Goal: Navigation & Orientation: Find specific page/section

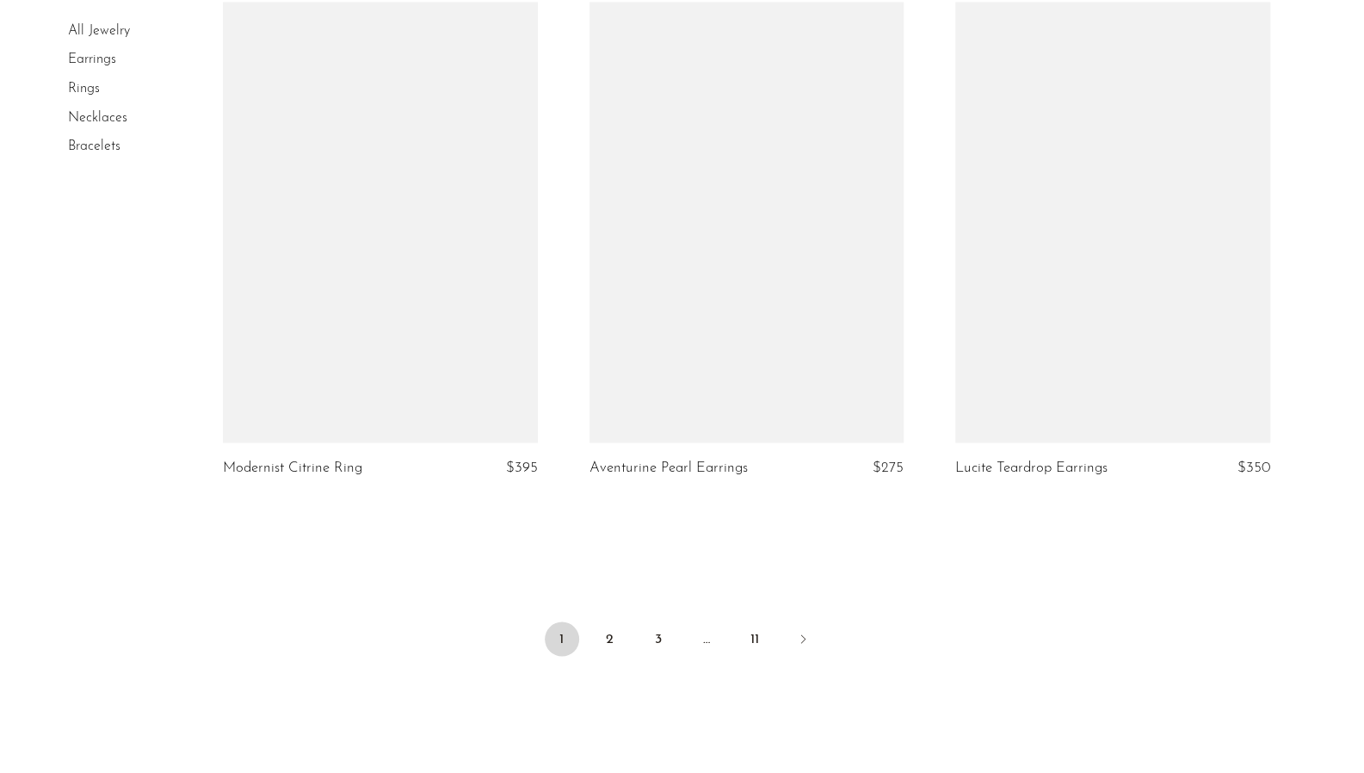
scroll to position [5882, 0]
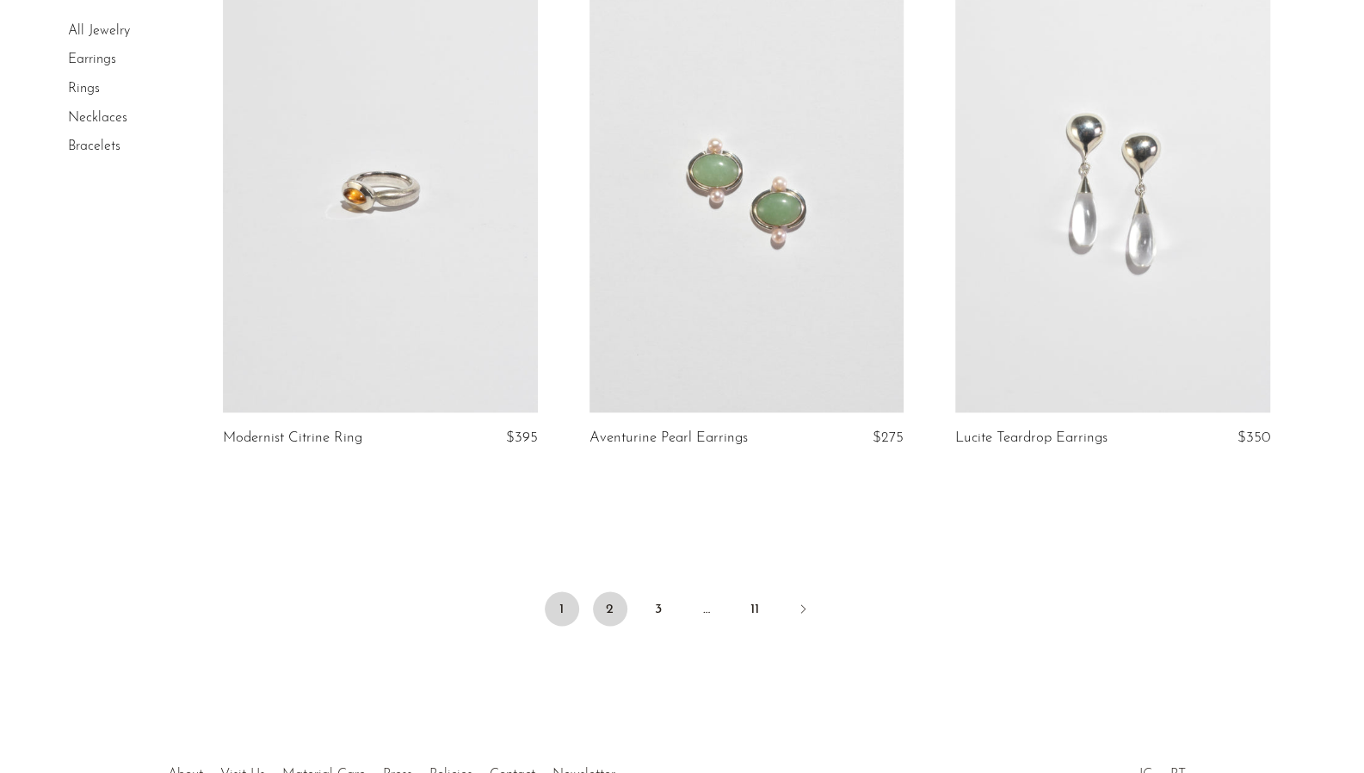
click at [607, 613] on link "2" at bounding box center [610, 608] width 34 height 34
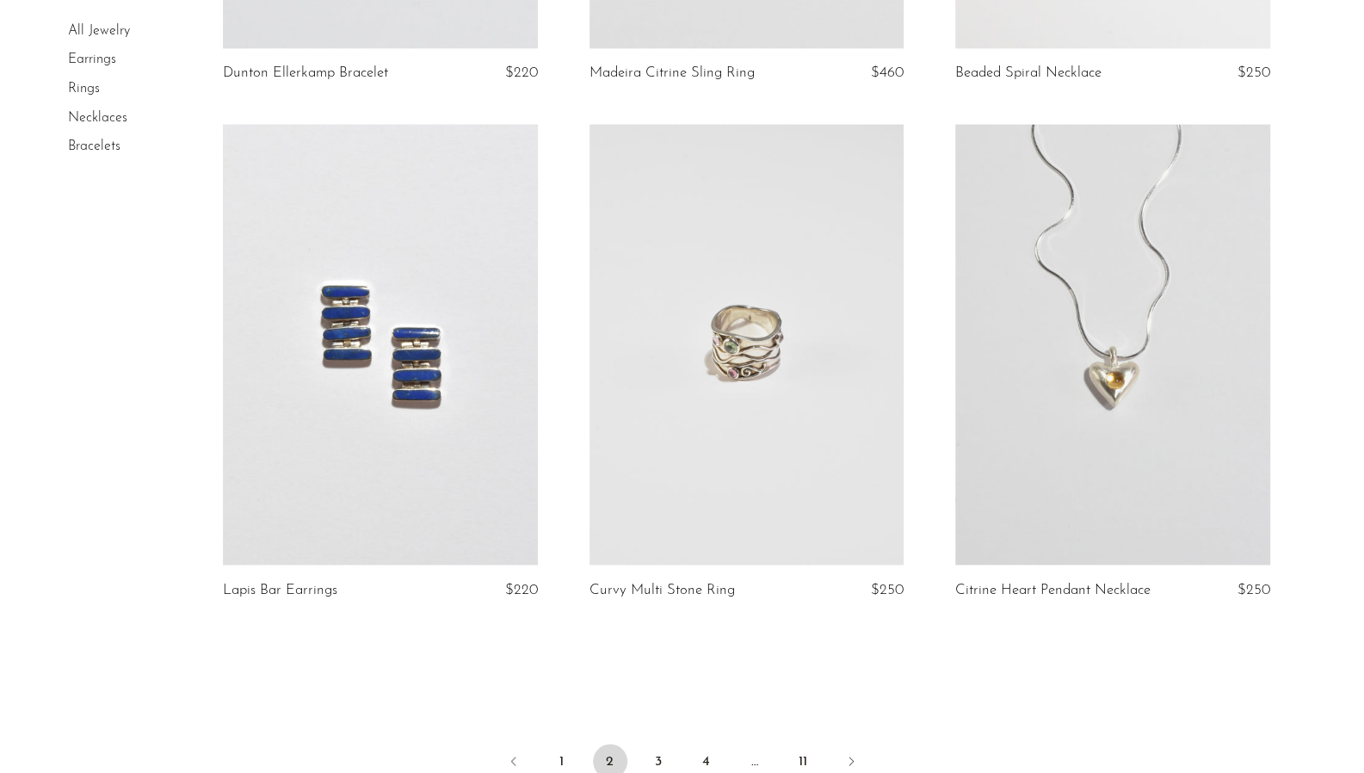
scroll to position [6070, 0]
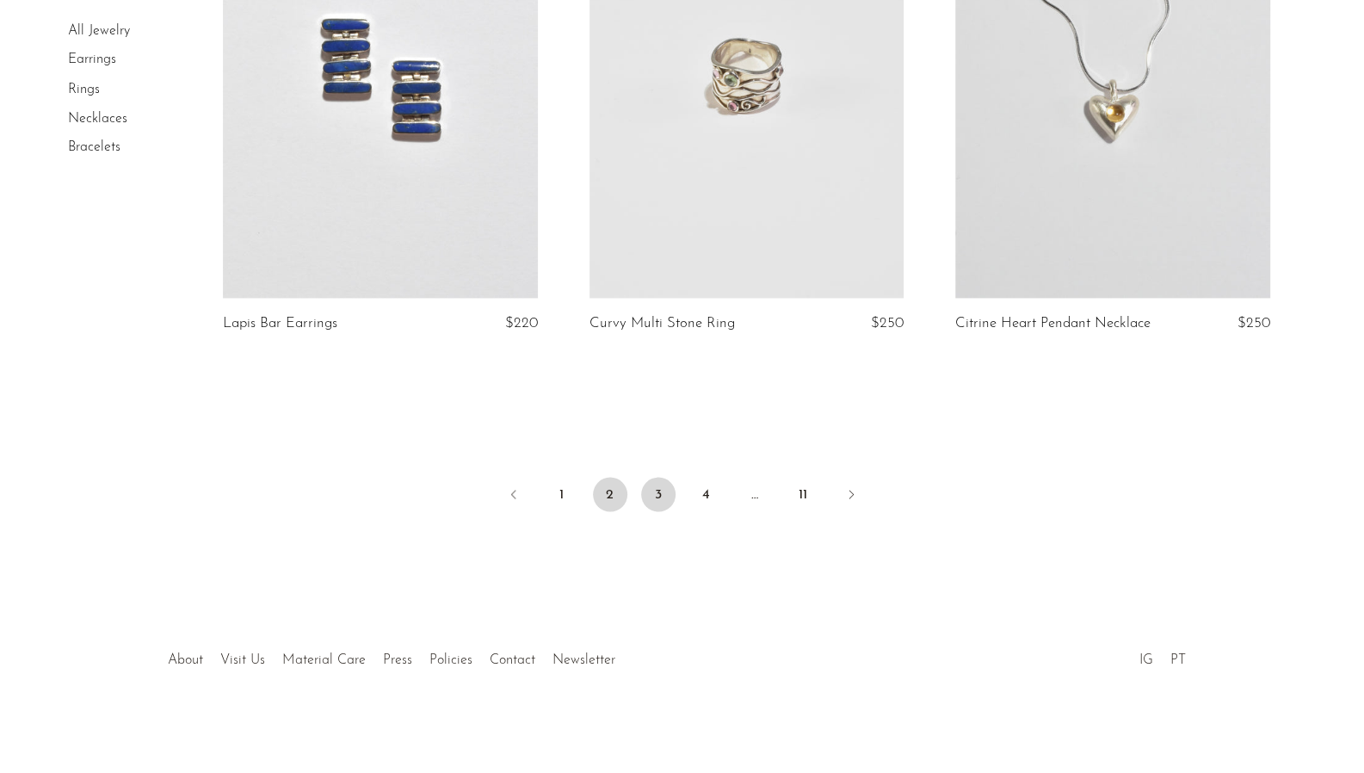
click at [657, 486] on link "3" at bounding box center [658, 494] width 34 height 34
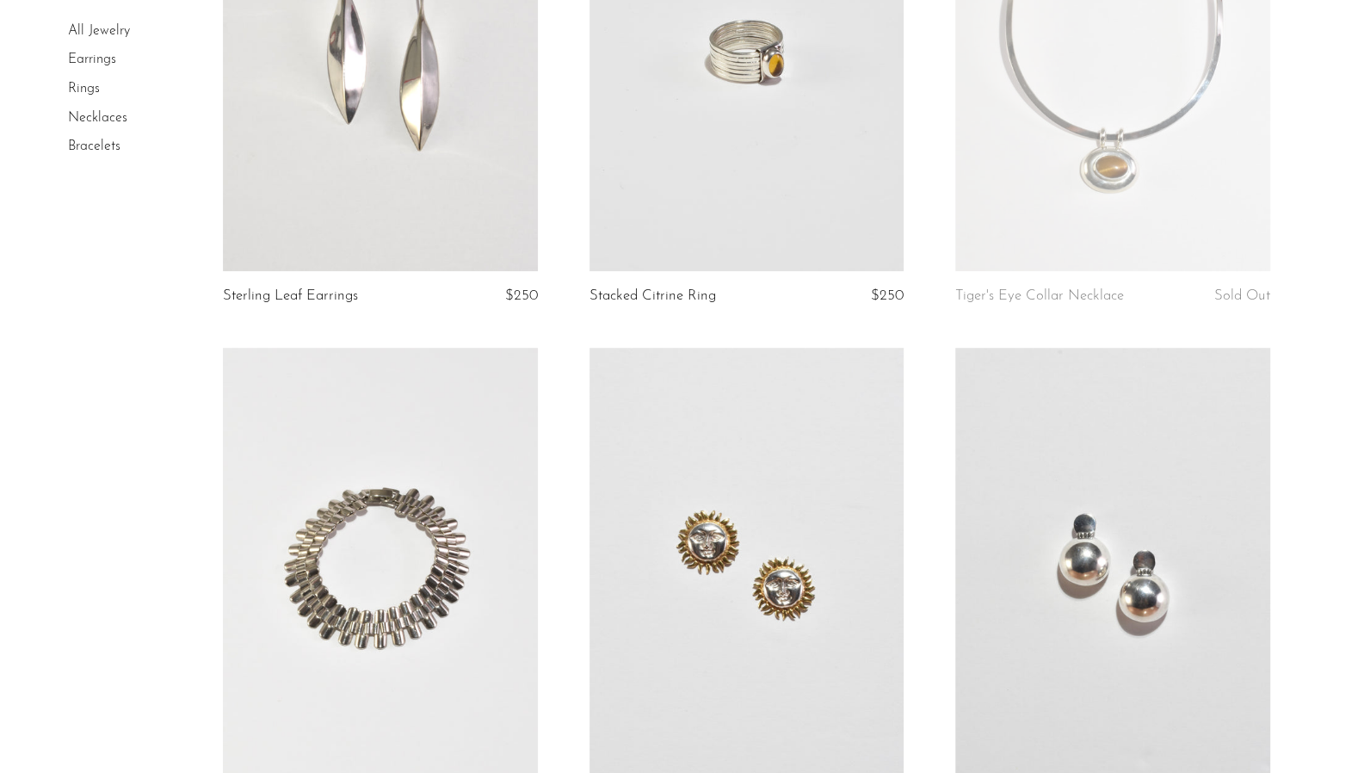
scroll to position [569, 0]
